Goal: Find contact information: Find contact information

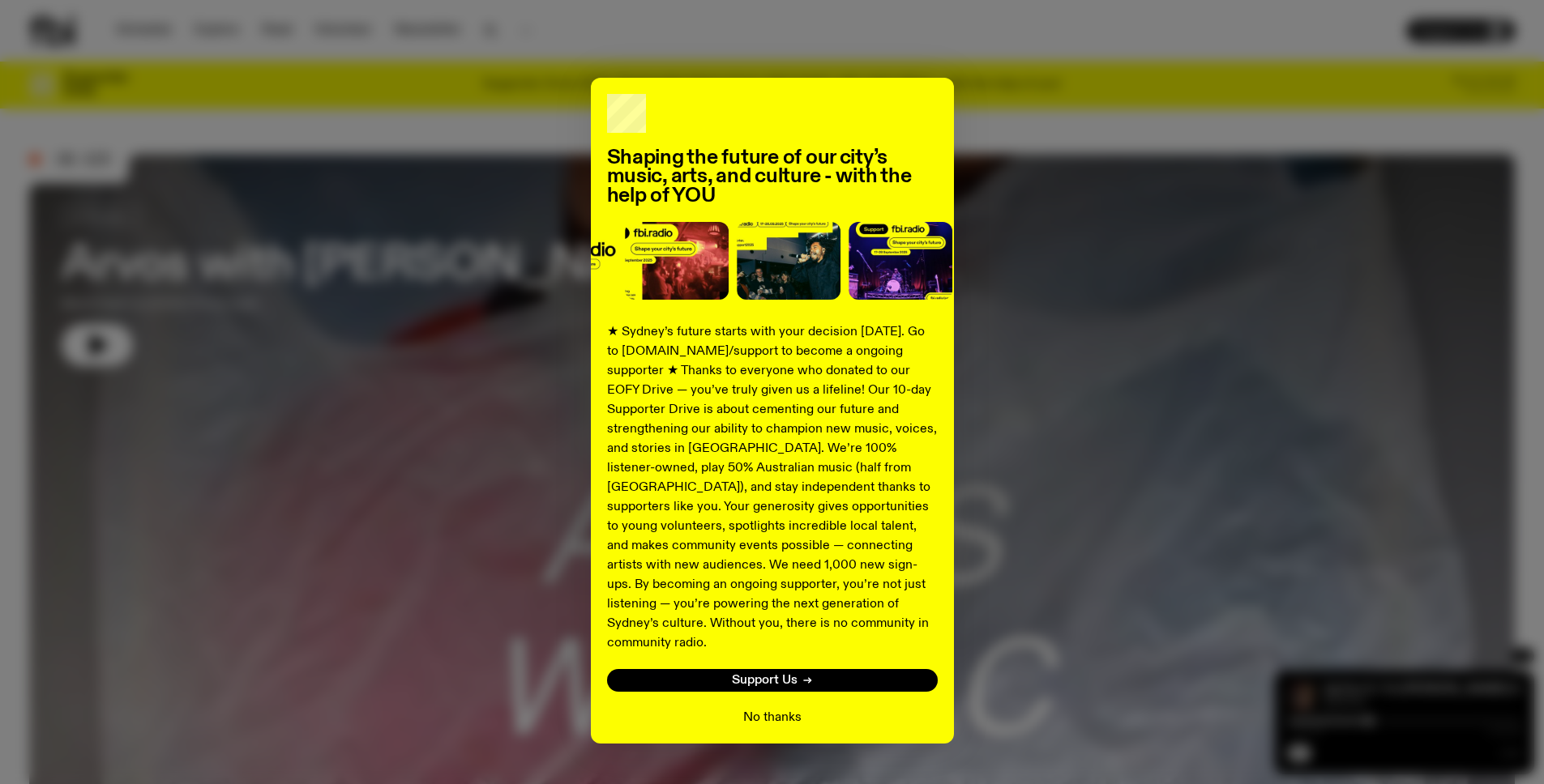
click at [752, 708] on button "No thanks" at bounding box center [772, 717] width 59 height 20
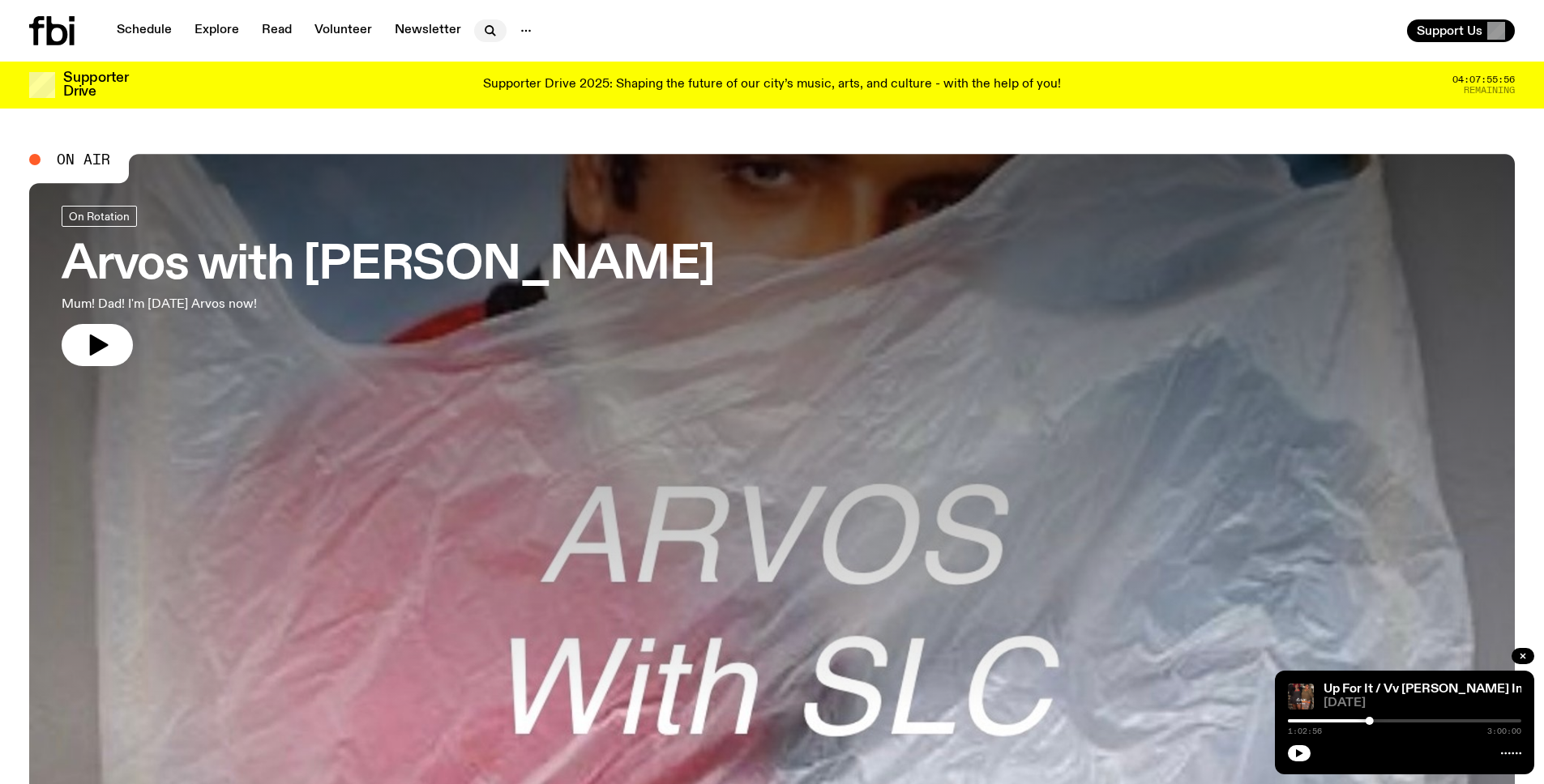
click at [484, 31] on icon "button" at bounding box center [490, 30] width 20 height 20
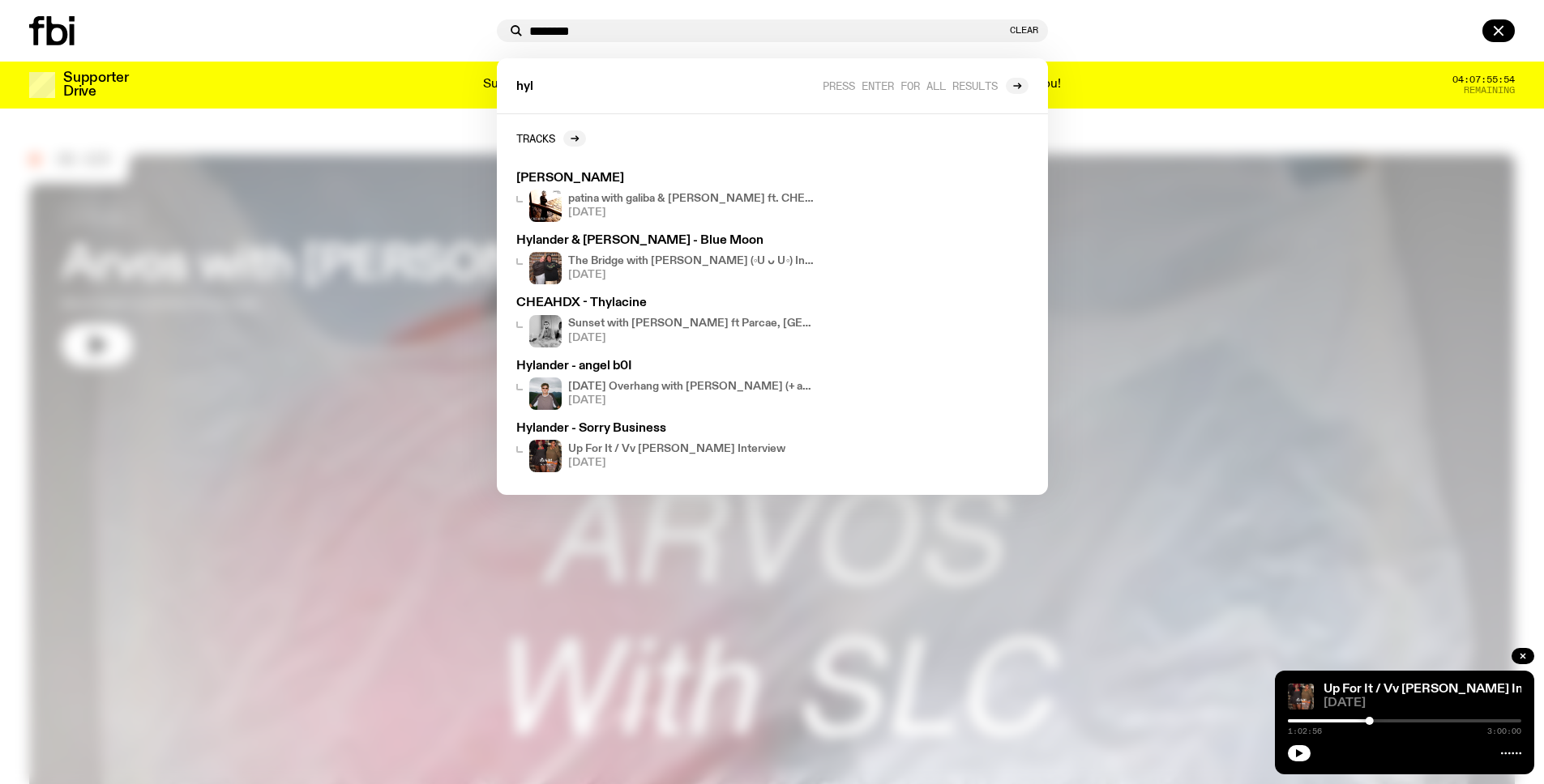
type input "********"
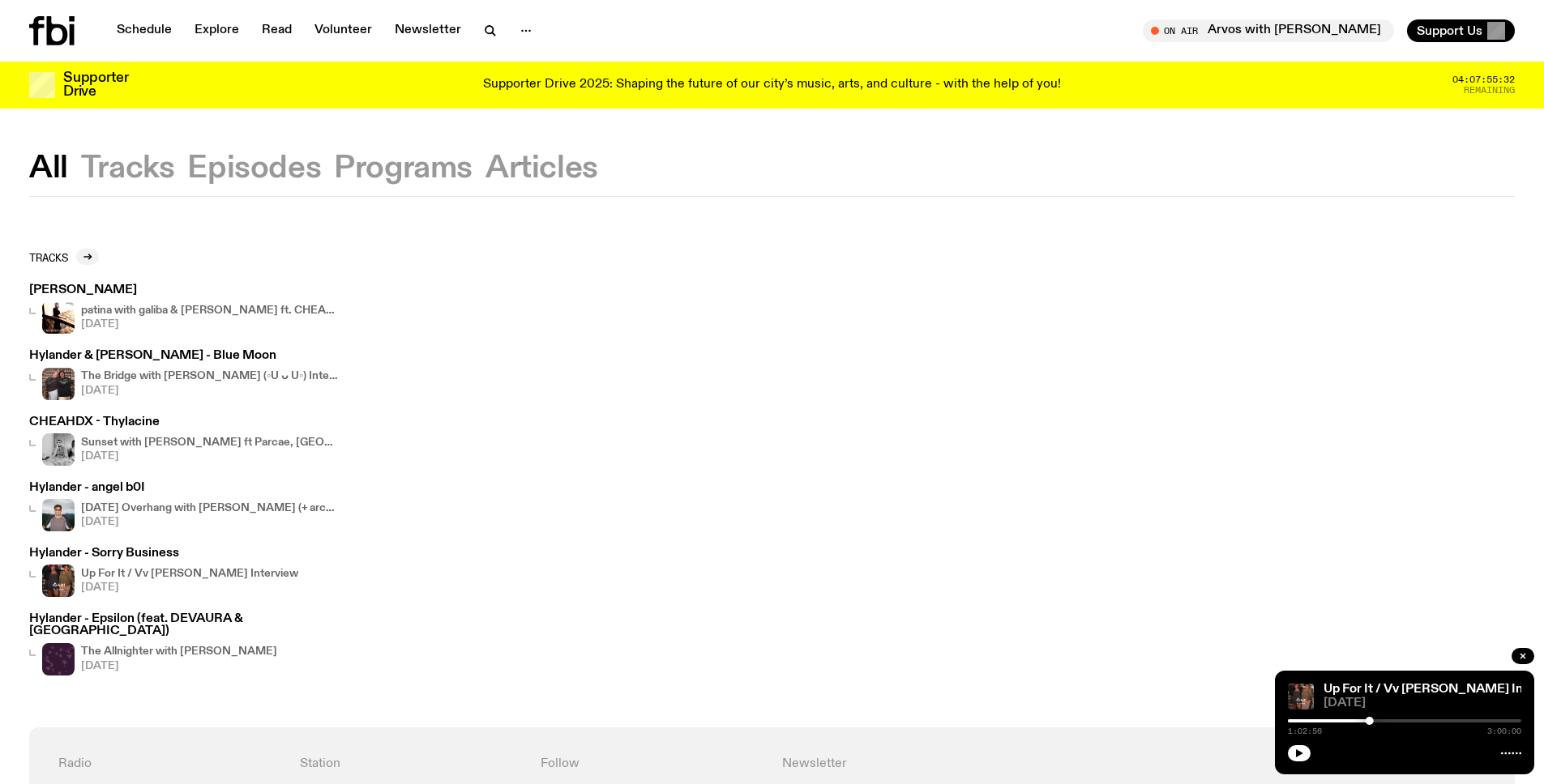
click at [83, 149] on div "All Tracks Episodes Programs Articles Tracks [PERSON_NAME] patina with [PERSON_…" at bounding box center [772, 744] width 1544 height 1273
click at [120, 160] on button "Tracks" at bounding box center [128, 168] width 94 height 29
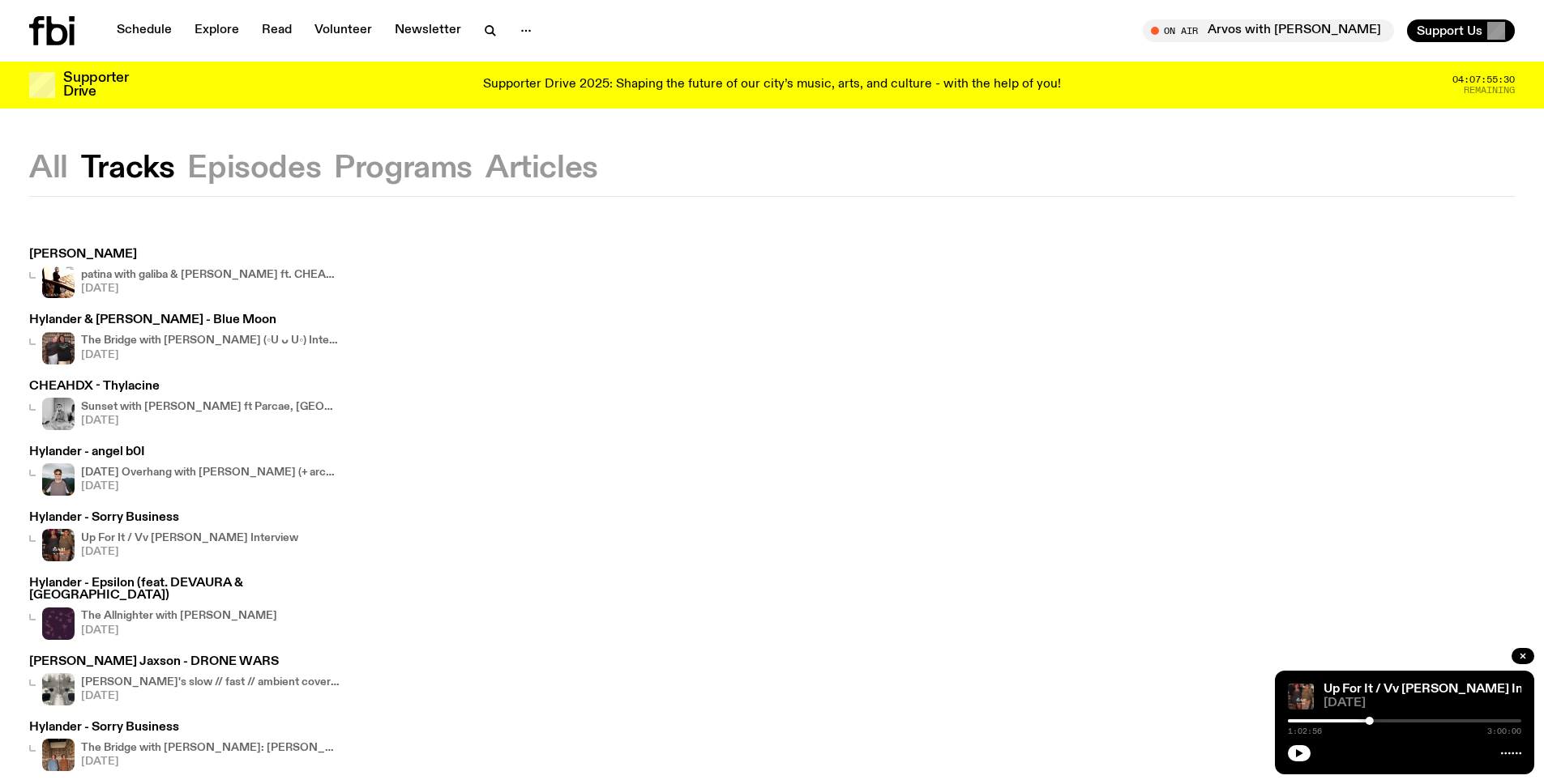
click at [525, 172] on button "Articles" at bounding box center [541, 168] width 112 height 29
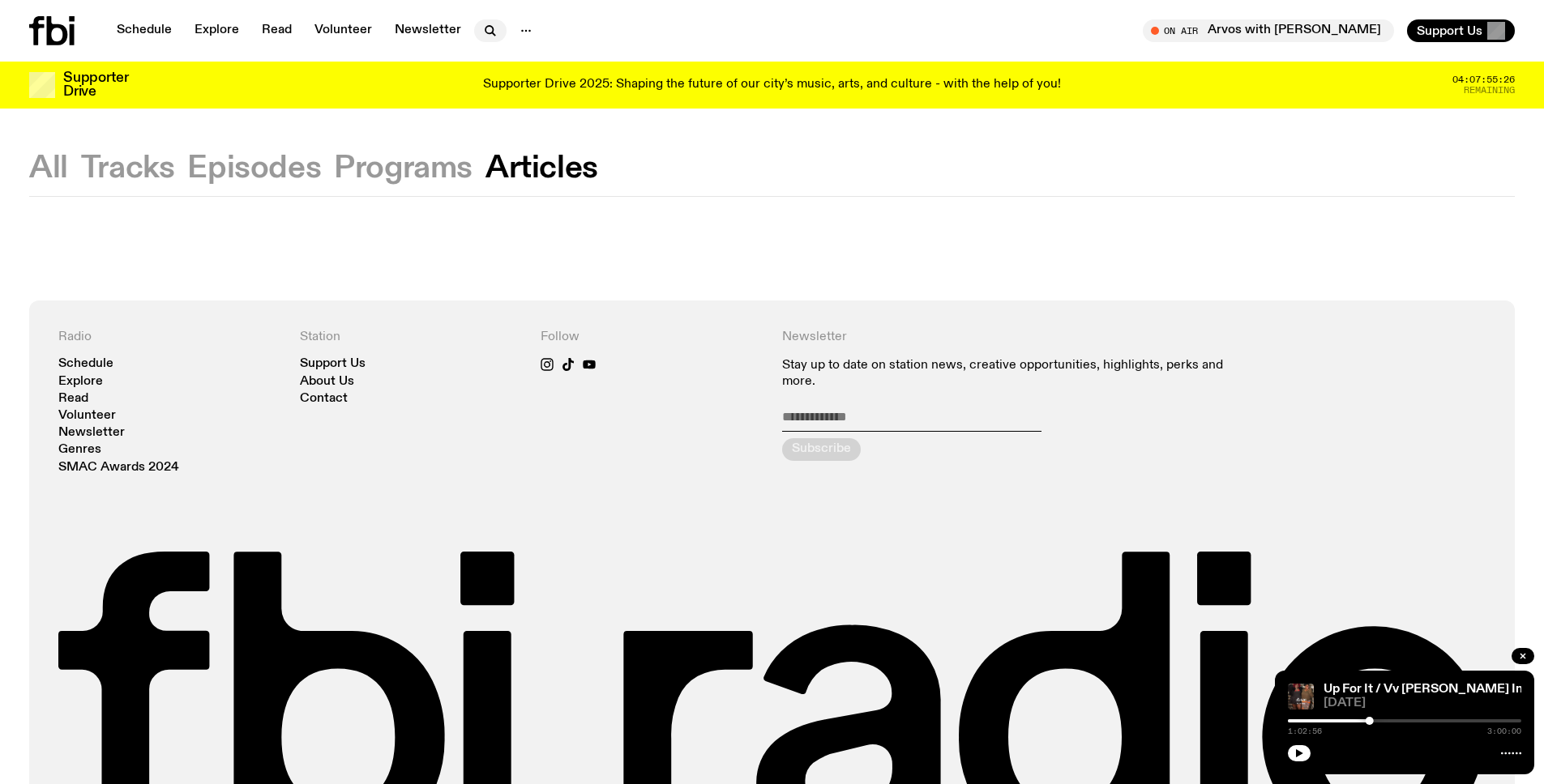
click at [480, 25] on icon "button" at bounding box center [490, 30] width 20 height 20
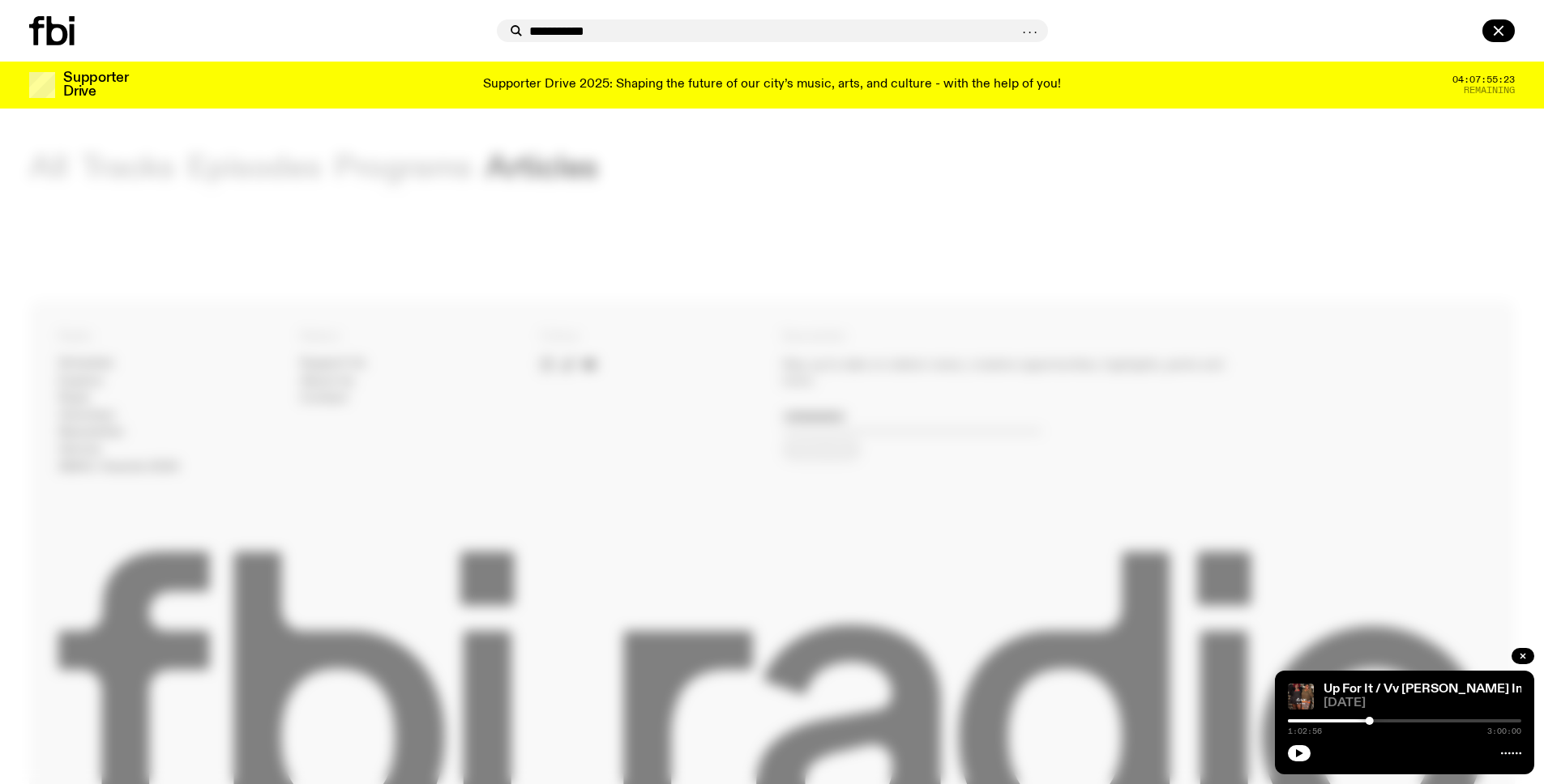
type input "**********"
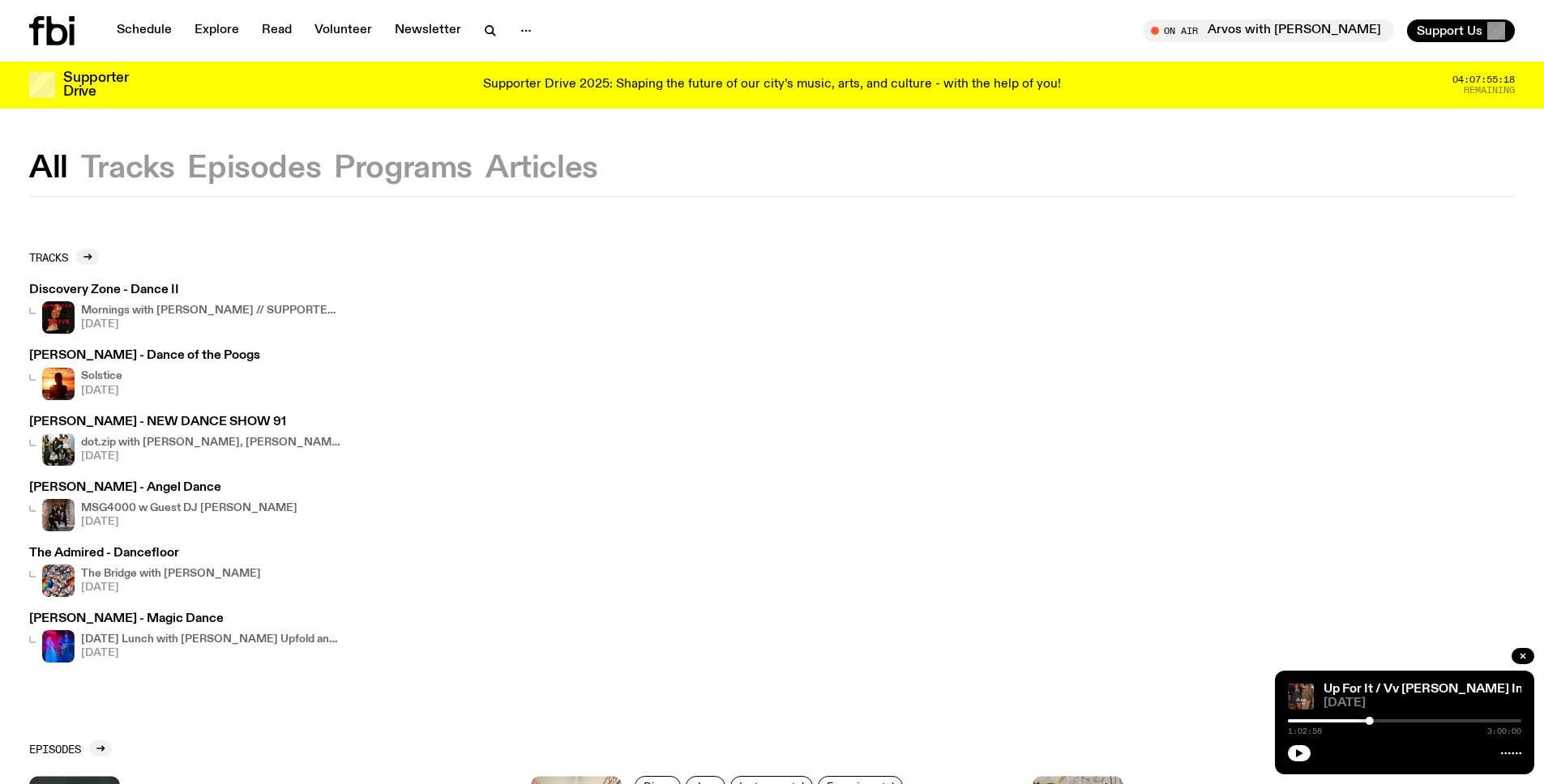
click at [426, 164] on button "Programs" at bounding box center [403, 168] width 139 height 29
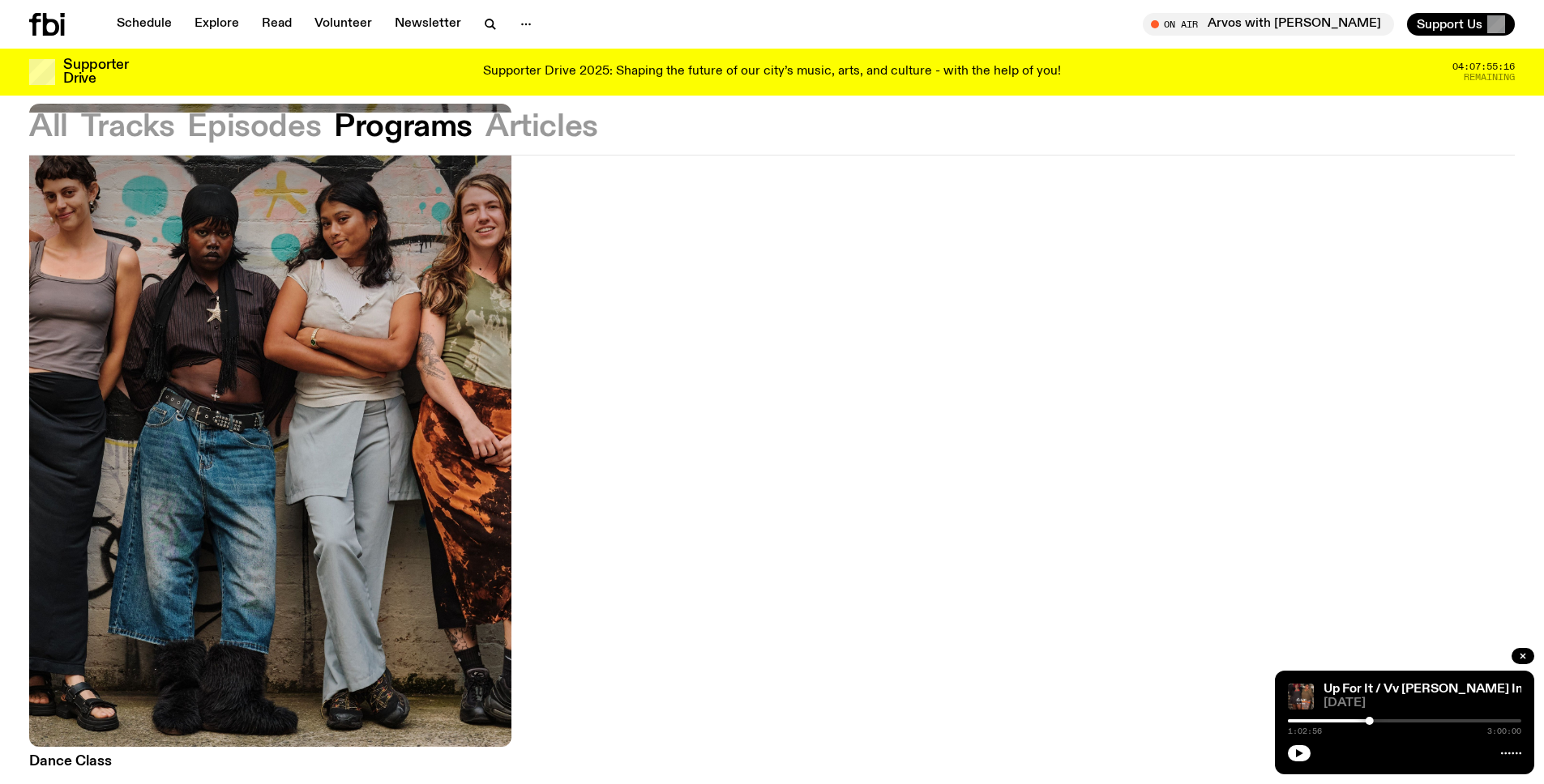
scroll to position [248, 0]
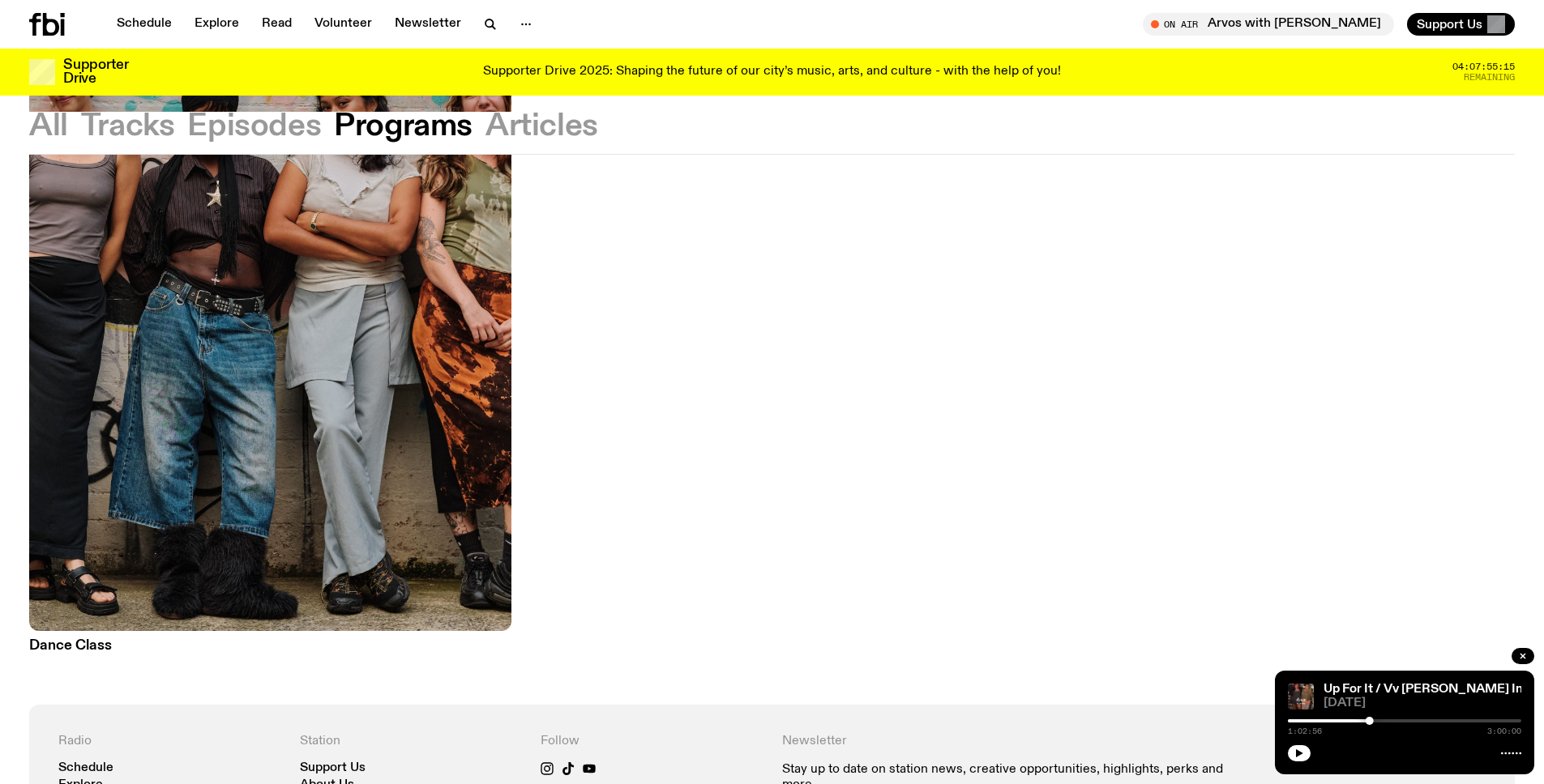
click at [97, 619] on img at bounding box center [270, 309] width 482 height 642
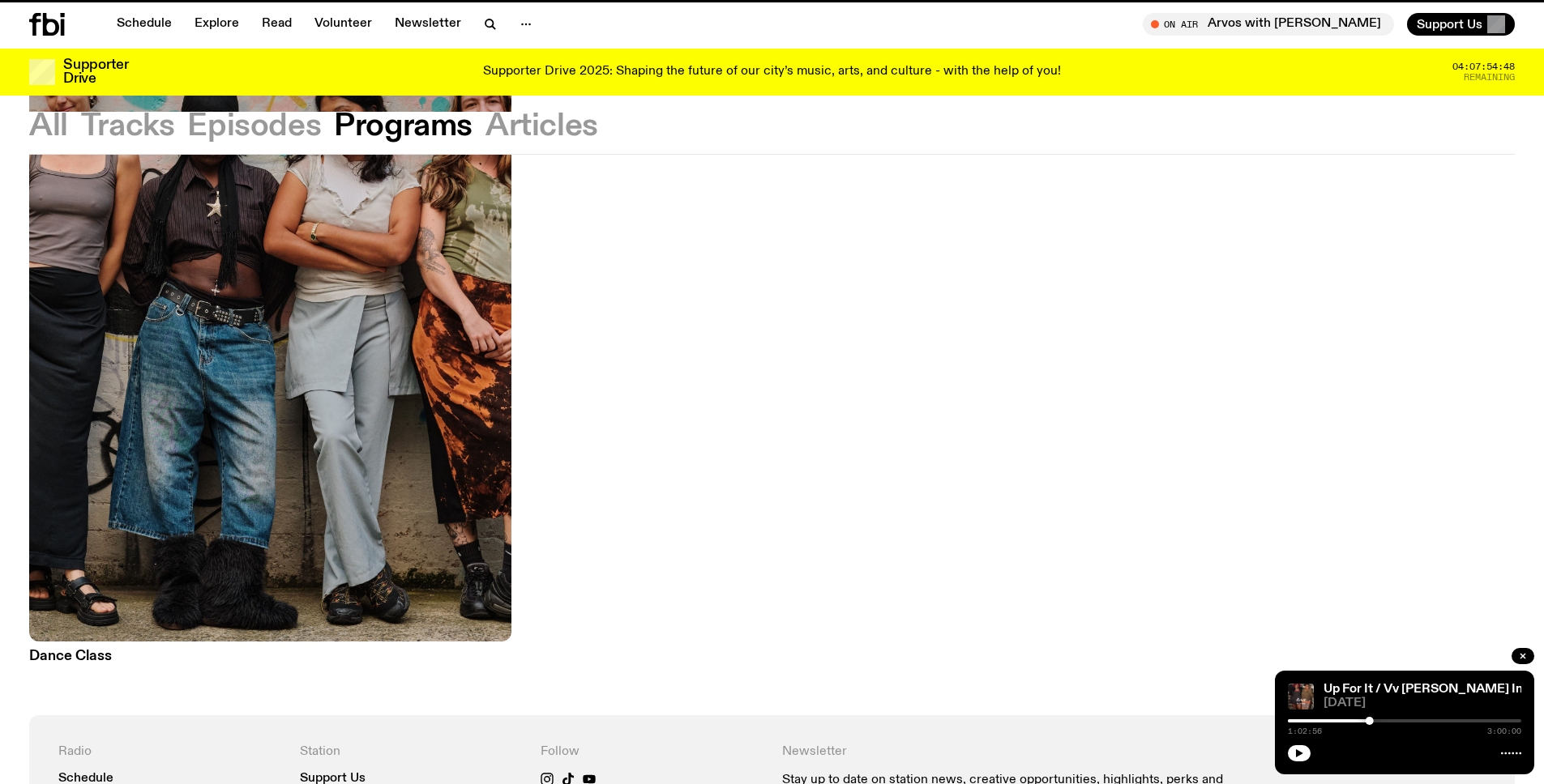
scroll to position [235, 0]
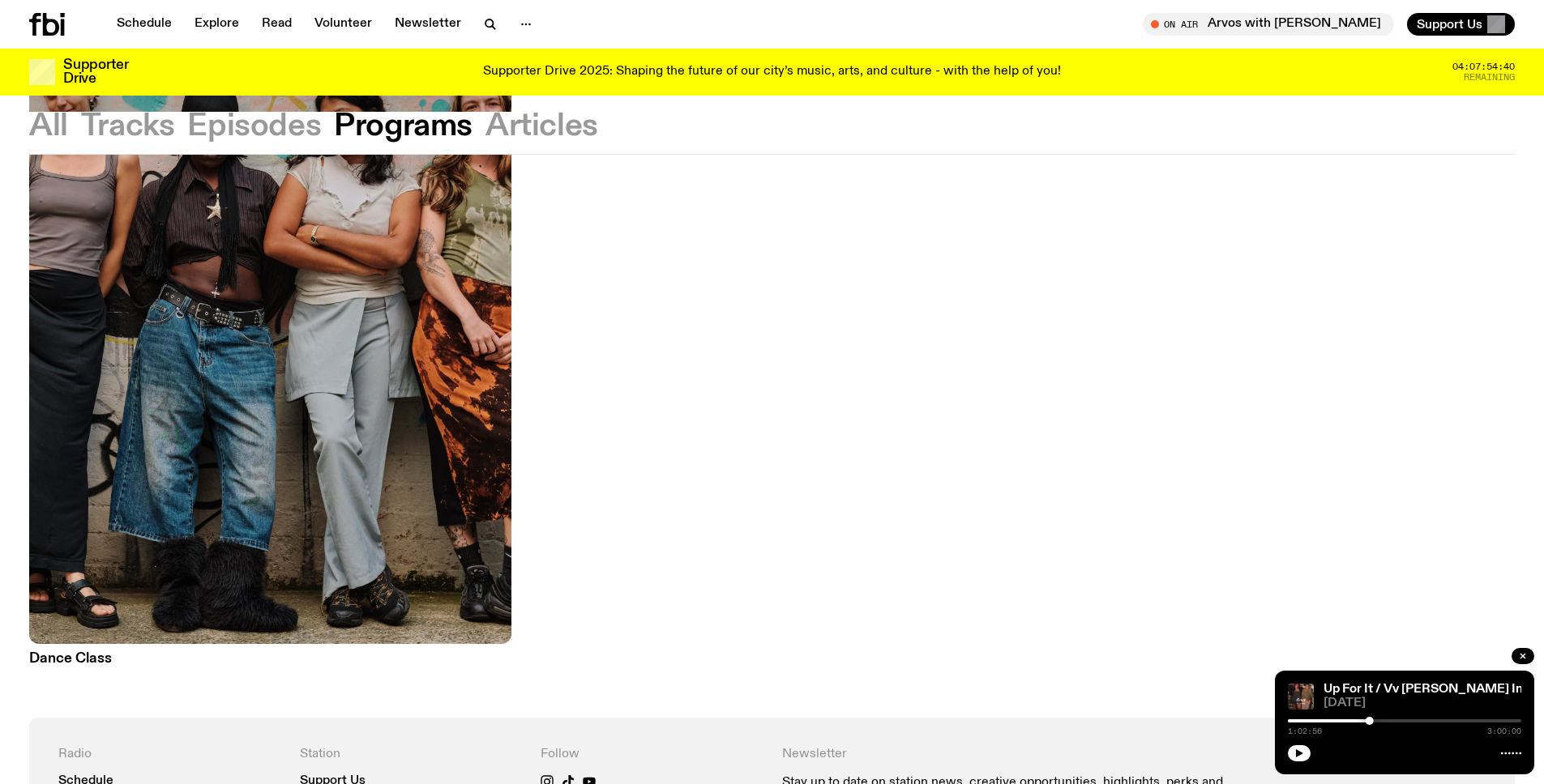
click at [41, 28] on icon at bounding box center [47, 25] width 36 height 23
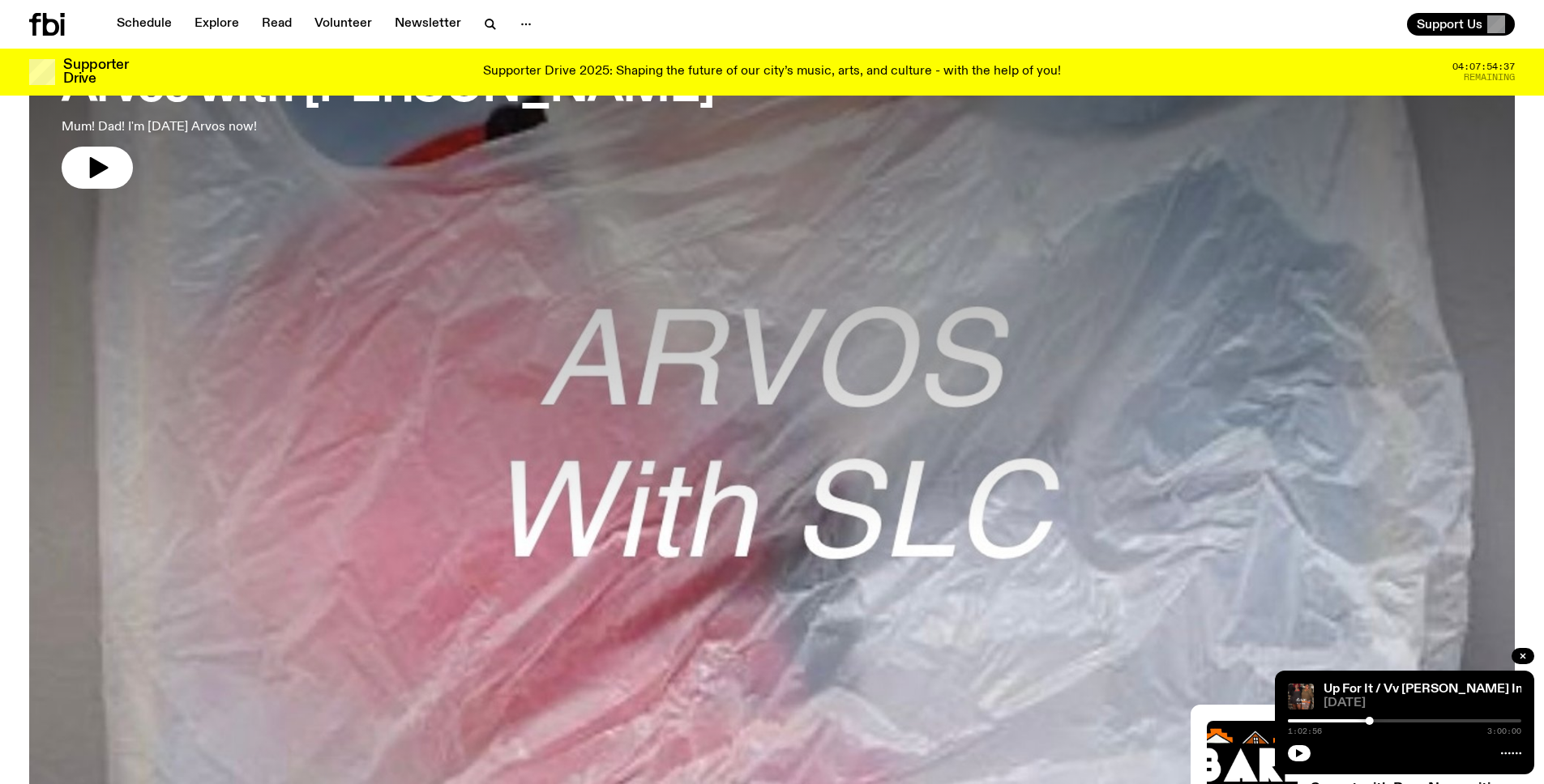
scroll to position [942, 0]
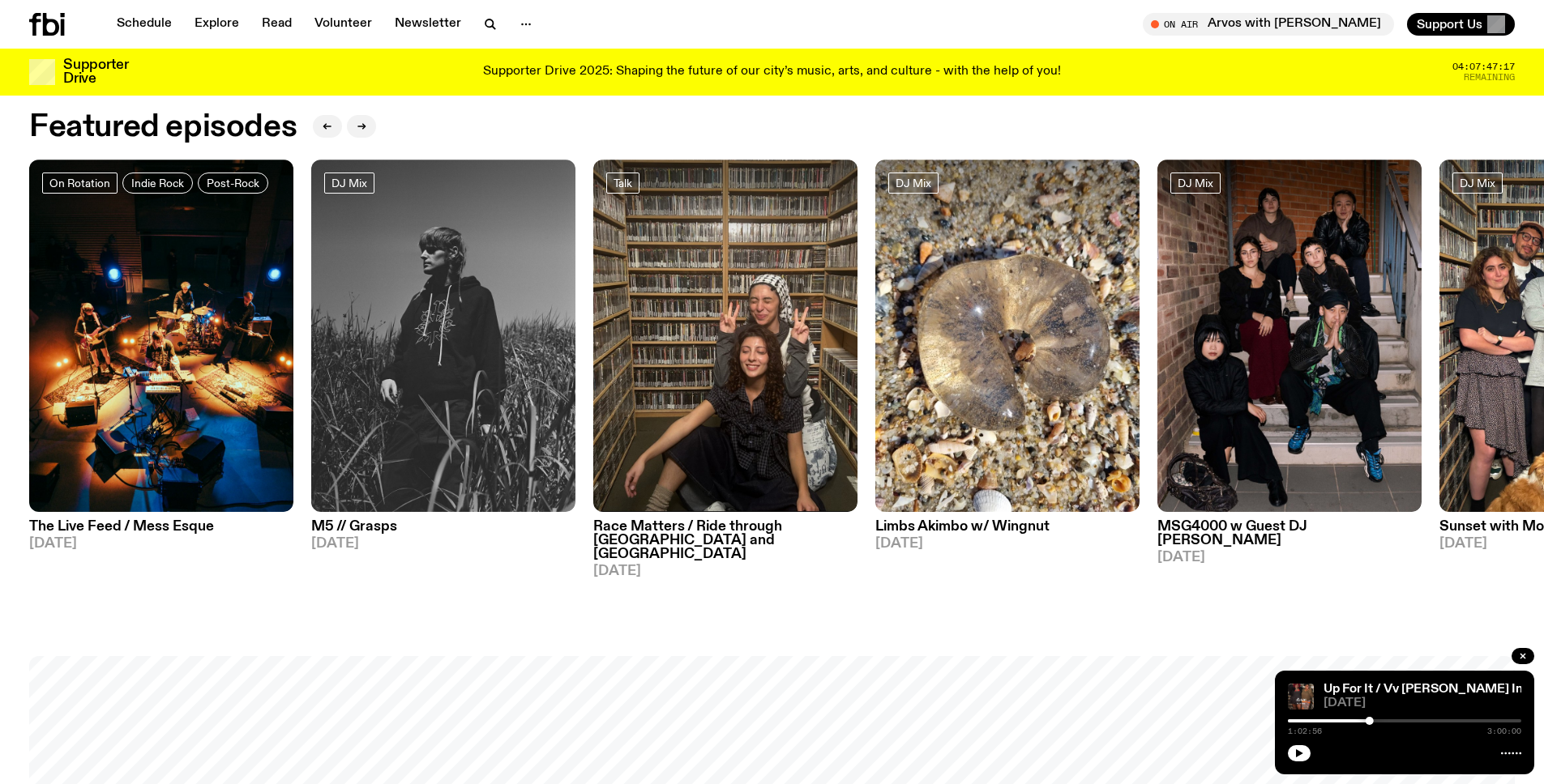
scroll to position [235, 0]
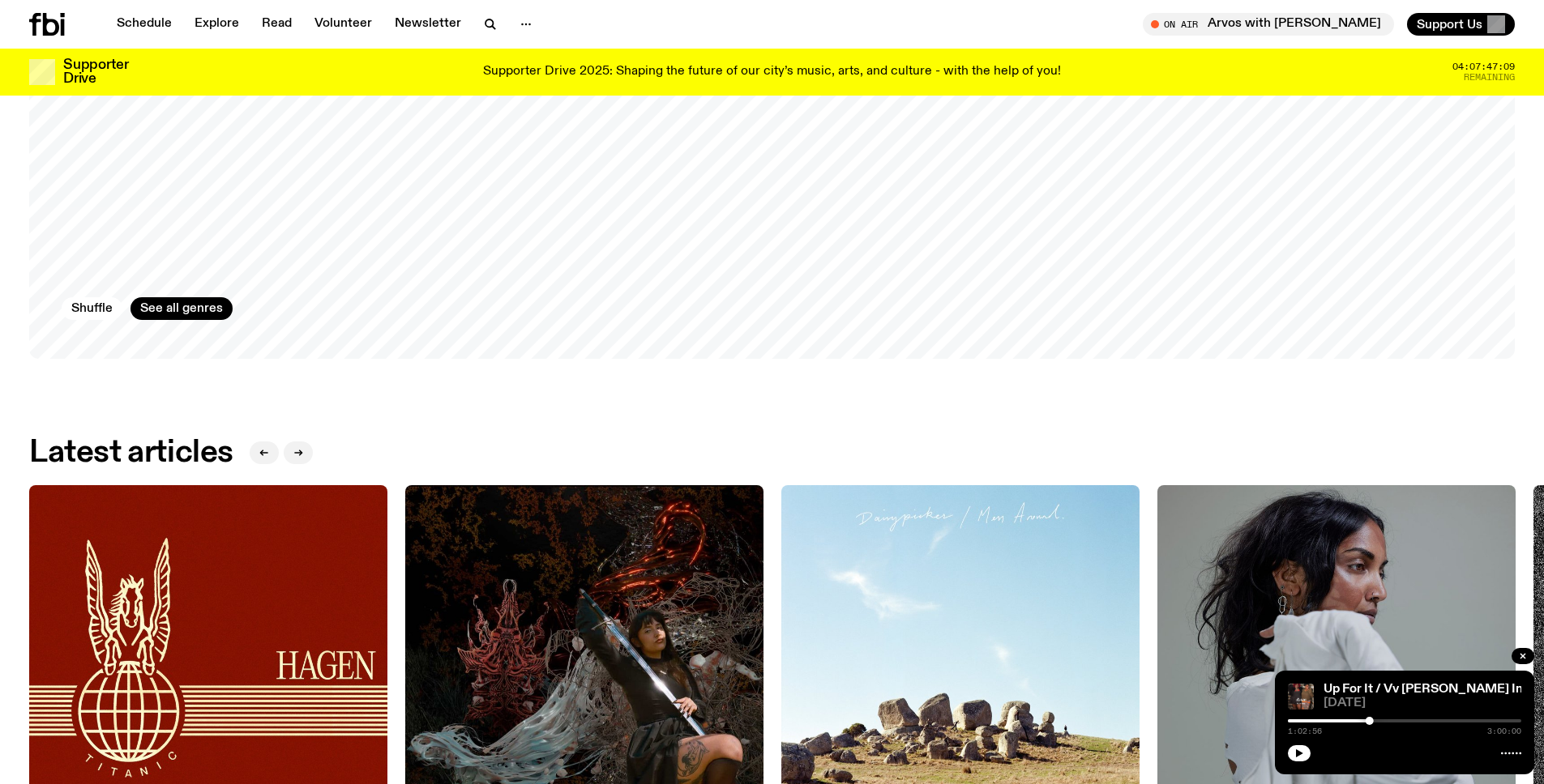
scroll to position [3892, 0]
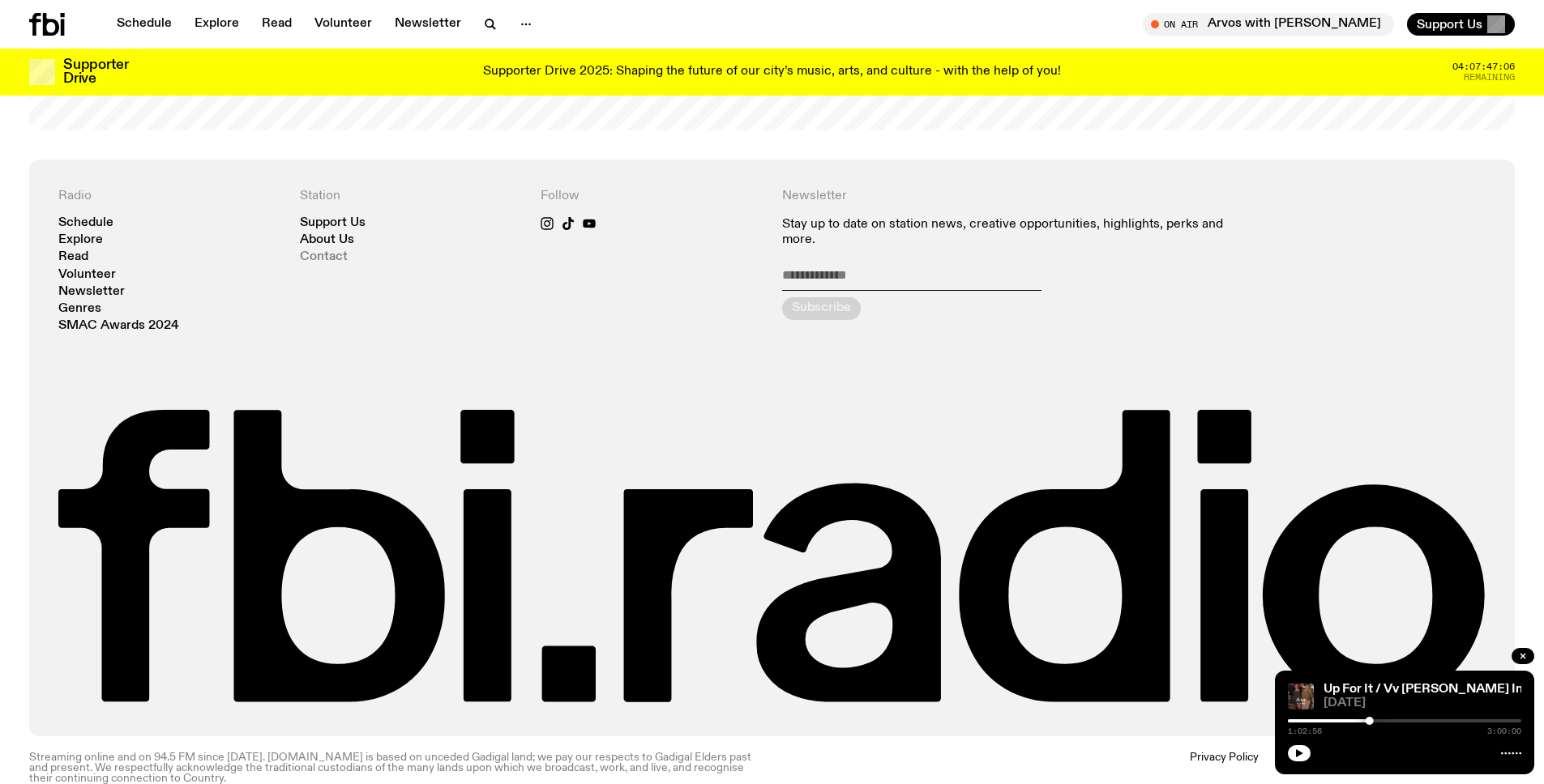
click at [332, 251] on link "Contact" at bounding box center [324, 257] width 48 height 12
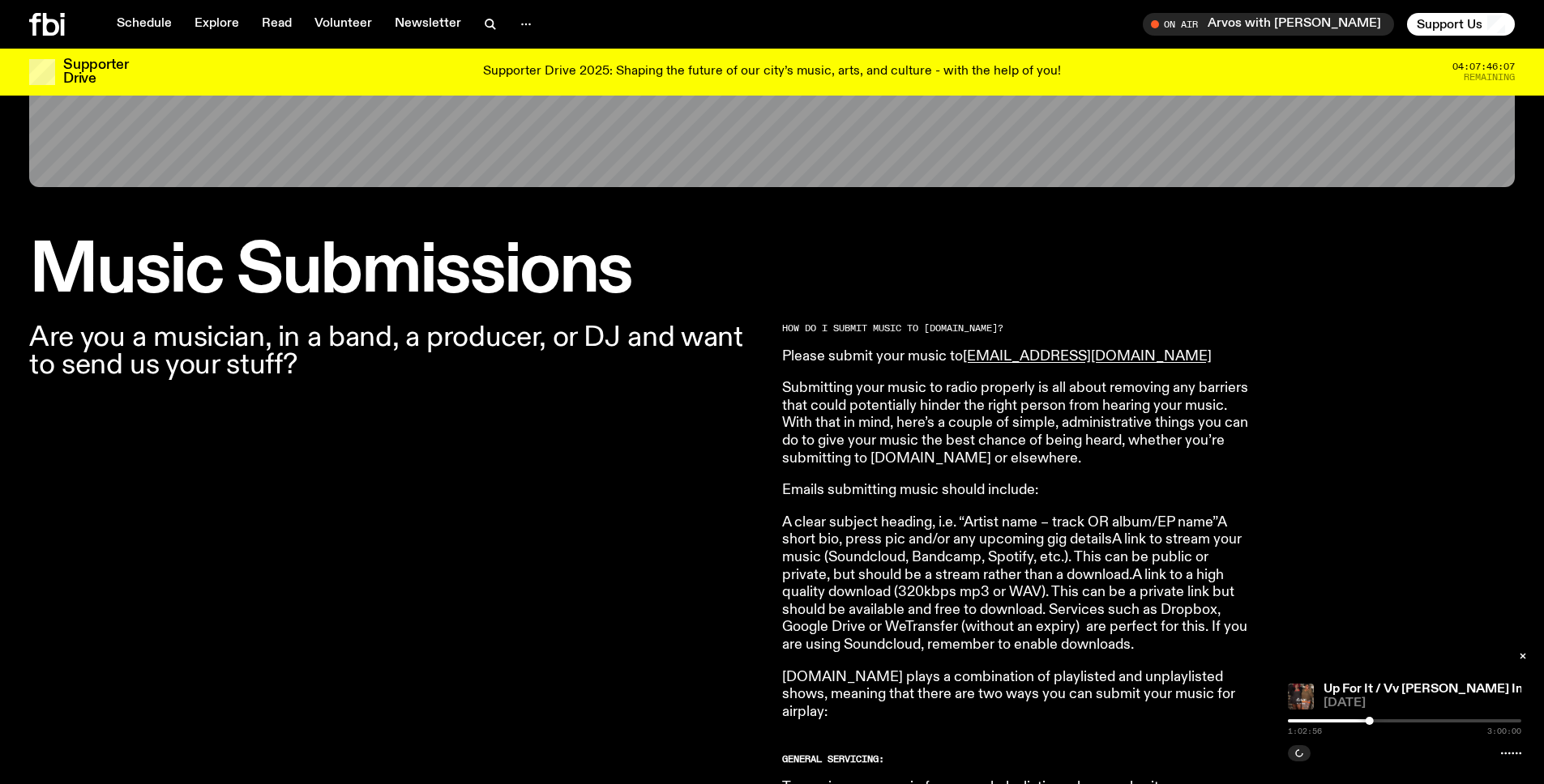
scroll to position [1725, 0]
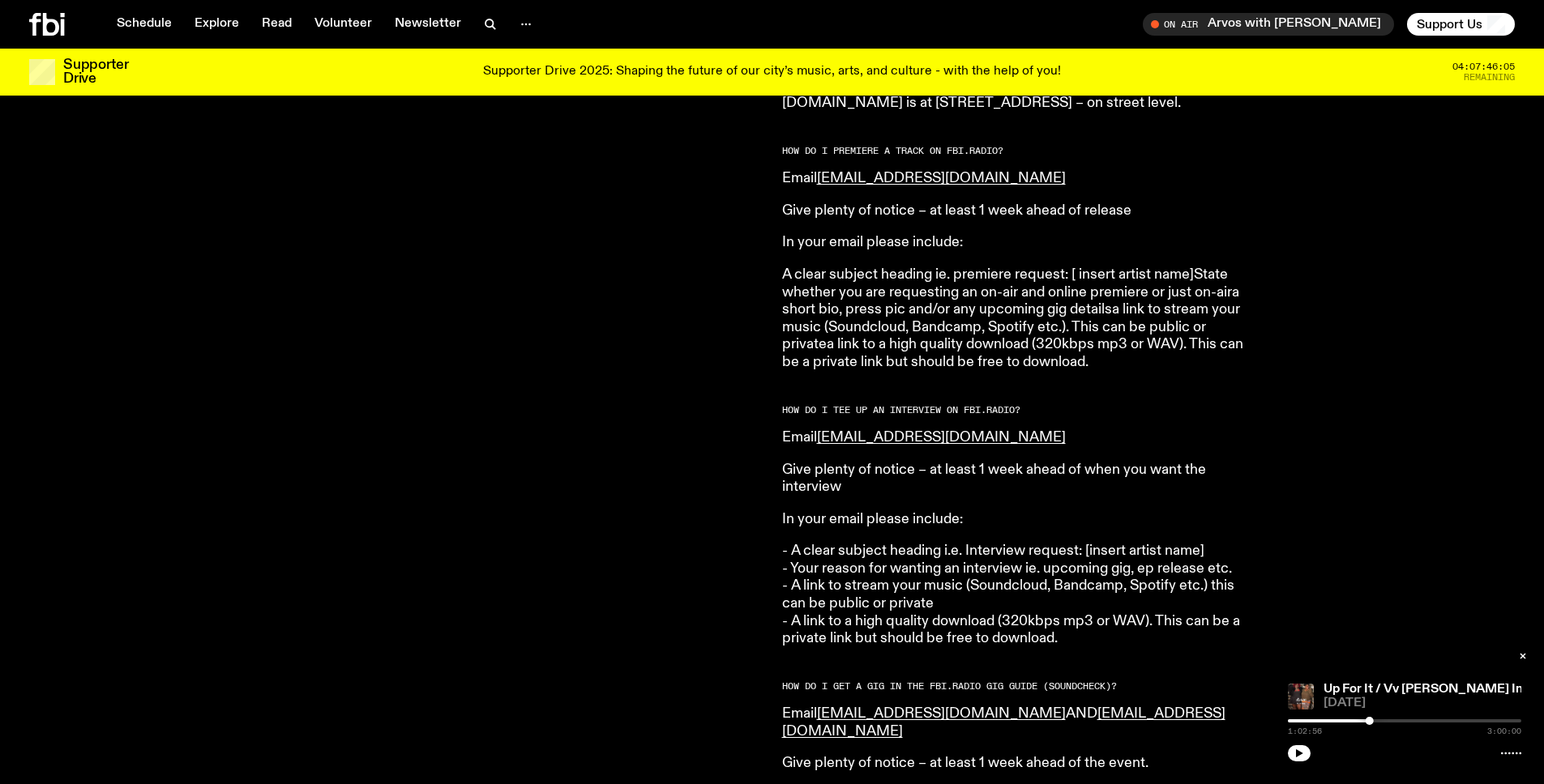
click at [1049, 429] on p "Email [EMAIL_ADDRESS][DOMAIN_NAME]" at bounding box center [1015, 438] width 467 height 18
drag, startPoint x: 1023, startPoint y: 420, endPoint x: 823, endPoint y: 424, distance: 200.0
click at [823, 429] on p "Email [EMAIL_ADDRESS][DOMAIN_NAME]" at bounding box center [1015, 438] width 467 height 18
copy link "[EMAIL_ADDRESS][DOMAIN_NAME]"
